Goal: Check status: Check status

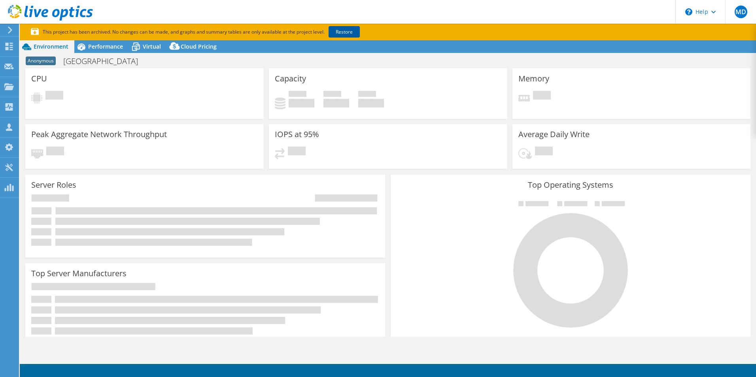
select select "USD"
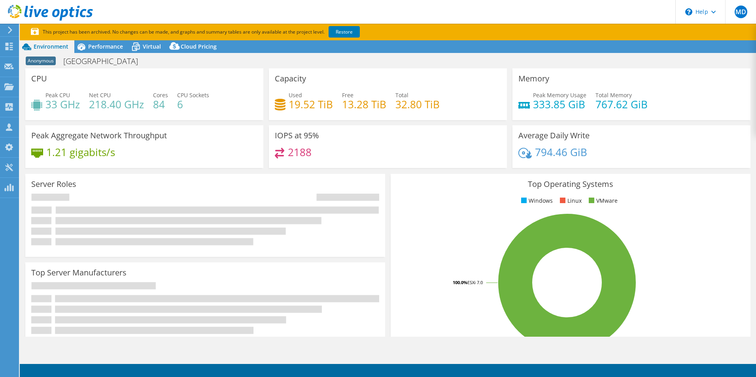
click at [259, 90] on div "CPU Peak CPU 33 GHz Net CPU 218.40 GHz Cores 84 CPU Sockets 6" at bounding box center [144, 94] width 238 height 52
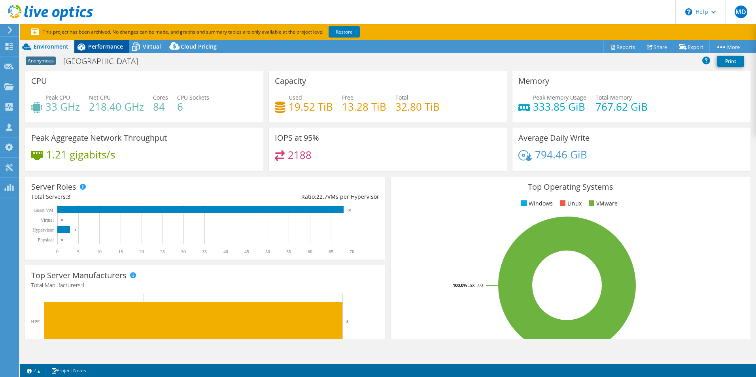
click at [95, 52] on div "Performance" at bounding box center [101, 46] width 55 height 13
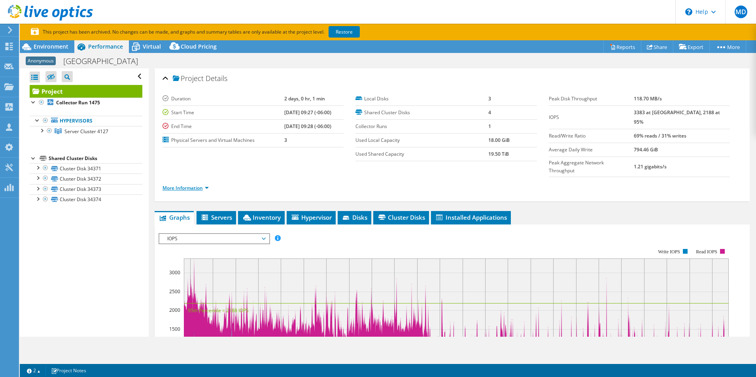
click at [187, 185] on link "More Information" at bounding box center [186, 188] width 46 height 7
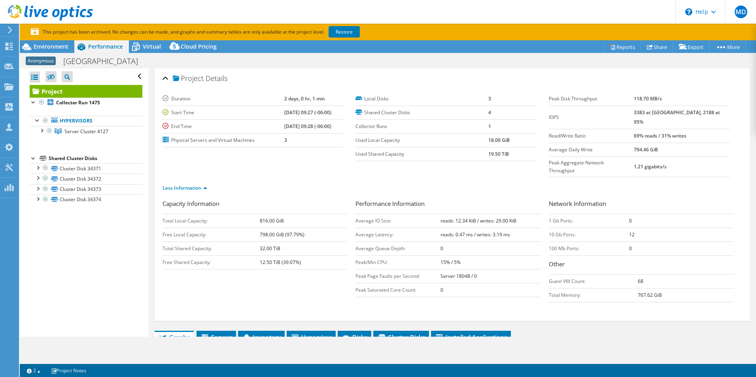
click at [306, 161] on section "Duration 2 days, 0 hr, 1 min Start Time 11/16/2023, 09:27 (-06:00) End Time 11/…" at bounding box center [356, 126] width 386 height 69
click at [62, 50] on span "Environment" at bounding box center [51, 47] width 35 height 8
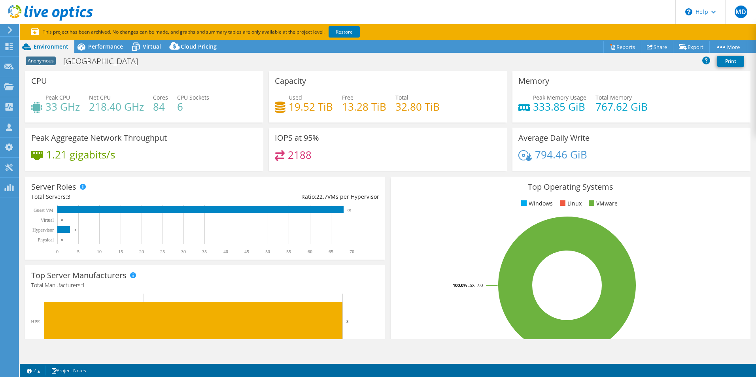
click at [190, 125] on div "CPU Peak CPU 33 GHz Net CPU 218.40 GHz Cores 84 CPU Sockets 6" at bounding box center [145, 99] width 244 height 57
click at [388, 184] on div "Top Operating Systems Windows Linux VMware 100.0% ESXi 7.0" at bounding box center [571, 271] width 366 height 195
